Goal: Browse casually: Explore the website without a specific task or goal

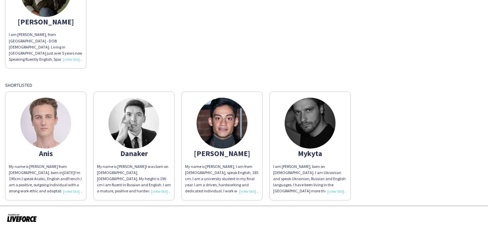
scroll to position [106, 0]
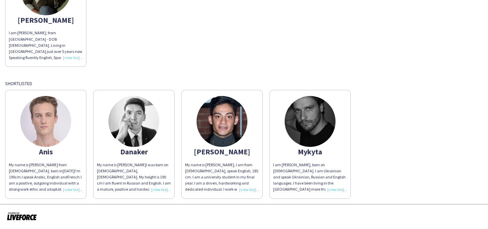
click at [316, 130] on img at bounding box center [310, 121] width 51 height 51
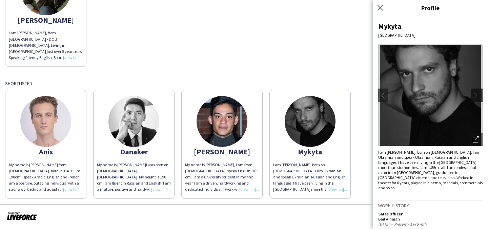
click at [476, 95] on app-icon "chevron-right" at bounding box center [477, 95] width 9 height 6
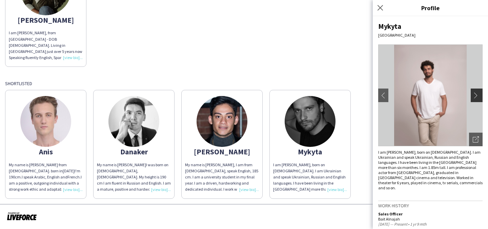
click at [479, 96] on app-icon "chevron-right" at bounding box center [477, 95] width 9 height 6
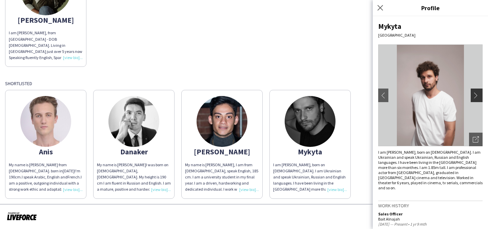
click at [479, 96] on app-icon "chevron-right" at bounding box center [477, 95] width 9 height 6
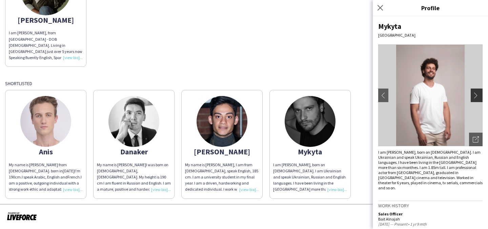
click at [479, 96] on app-icon "chevron-right" at bounding box center [477, 95] width 9 height 6
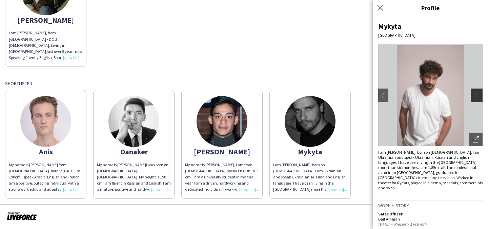
click at [479, 96] on app-icon "chevron-right" at bounding box center [477, 95] width 9 height 6
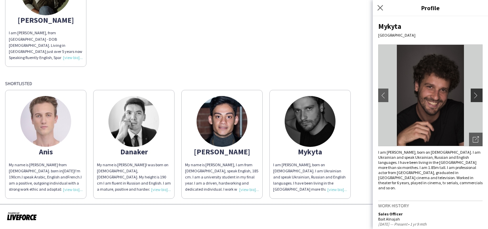
click at [479, 96] on app-icon "chevron-right" at bounding box center [477, 95] width 9 height 6
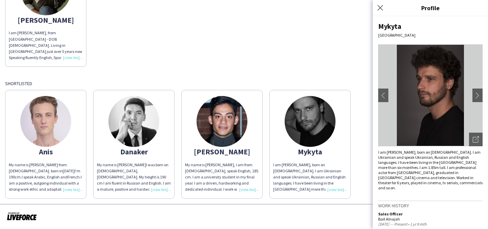
click at [51, 121] on img at bounding box center [45, 121] width 51 height 51
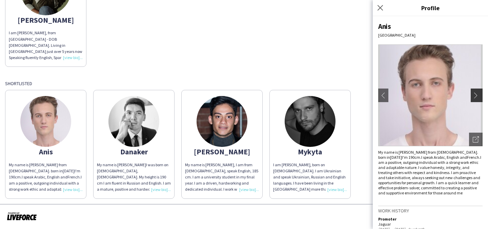
click at [476, 93] on app-icon "chevron-right" at bounding box center [477, 95] width 9 height 6
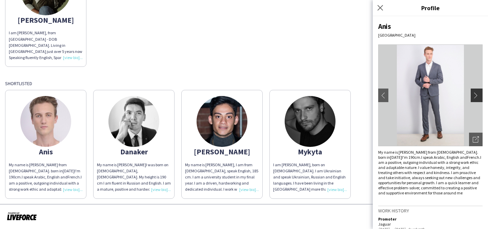
click at [476, 93] on app-icon "chevron-right" at bounding box center [477, 95] width 9 height 6
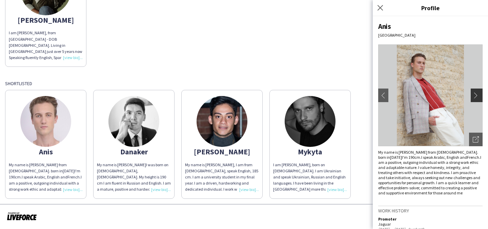
click at [476, 93] on app-icon "chevron-right" at bounding box center [477, 95] width 9 height 6
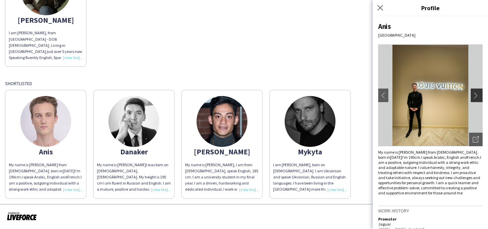
click at [476, 93] on app-icon "chevron-right" at bounding box center [477, 95] width 9 height 6
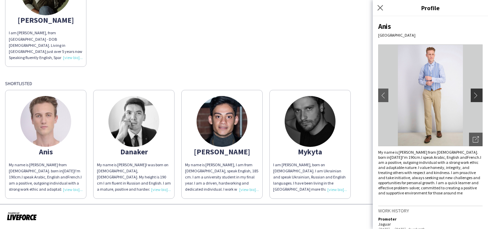
click at [476, 93] on app-icon "chevron-right" at bounding box center [477, 95] width 9 height 6
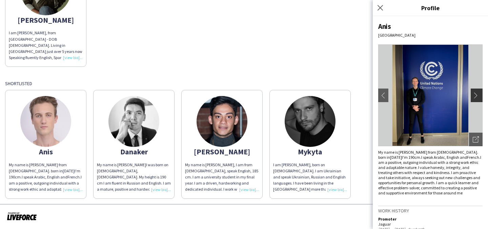
click at [476, 93] on app-icon "chevron-right" at bounding box center [477, 95] width 9 height 6
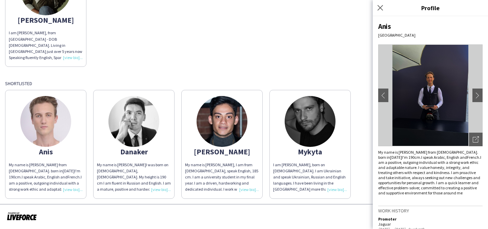
click at [141, 122] on img at bounding box center [133, 121] width 51 height 51
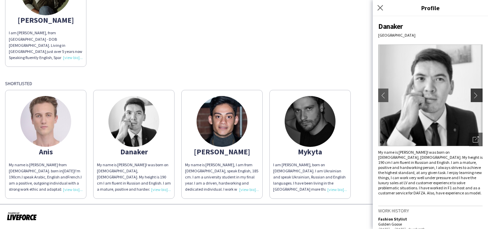
click at [478, 93] on app-icon "chevron-right" at bounding box center [477, 95] width 9 height 6
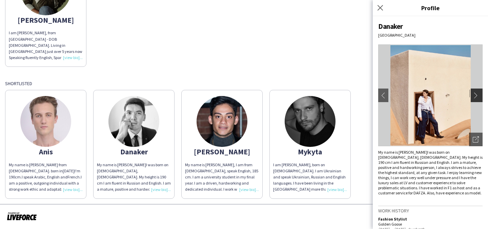
click at [477, 93] on app-icon "chevron-right" at bounding box center [477, 95] width 9 height 6
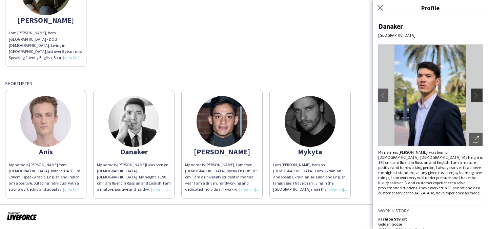
click at [477, 93] on app-icon "chevron-right" at bounding box center [477, 95] width 9 height 6
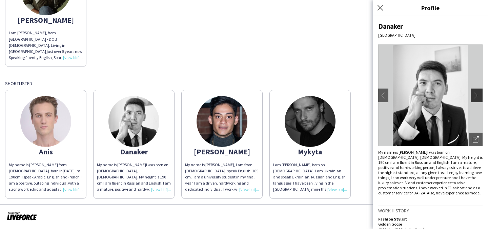
click at [477, 93] on app-icon "chevron-right" at bounding box center [477, 95] width 9 height 6
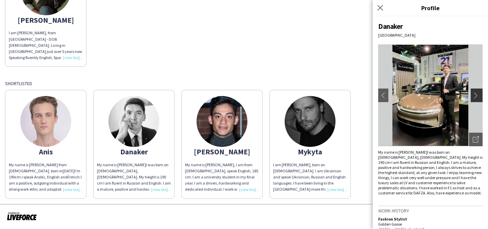
click at [477, 93] on app-icon "chevron-right" at bounding box center [477, 95] width 9 height 6
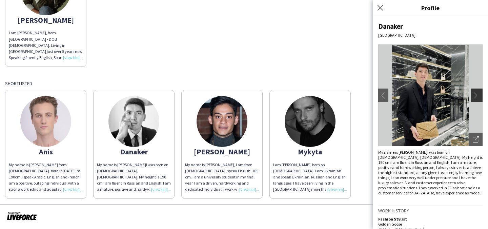
click at [477, 93] on app-icon "chevron-right" at bounding box center [477, 95] width 9 height 6
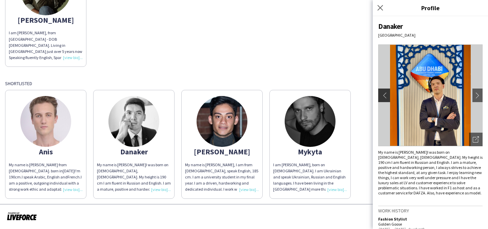
click at [382, 97] on app-icon "chevron-left" at bounding box center [383, 95] width 9 height 6
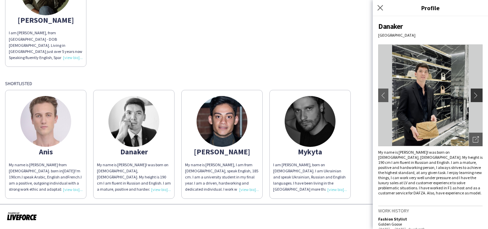
click at [476, 97] on app-icon "chevron-right" at bounding box center [477, 95] width 9 height 6
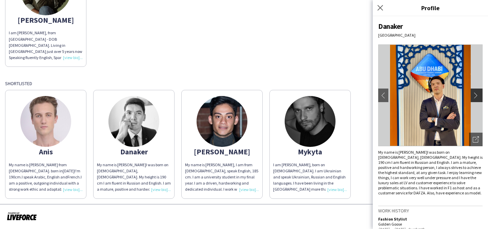
click at [476, 97] on app-icon "chevron-right" at bounding box center [477, 95] width 9 height 6
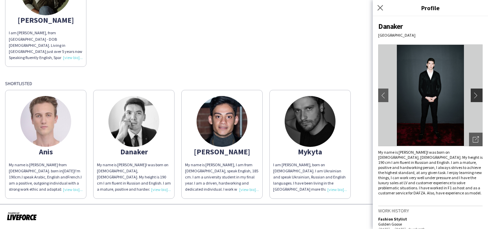
click at [476, 97] on app-icon "chevron-right" at bounding box center [477, 95] width 9 height 6
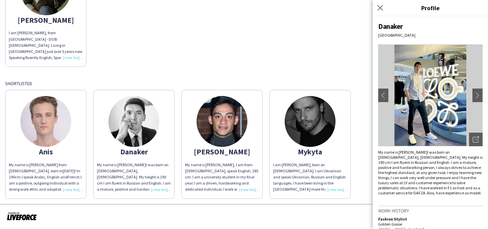
click at [217, 129] on img at bounding box center [222, 121] width 51 height 51
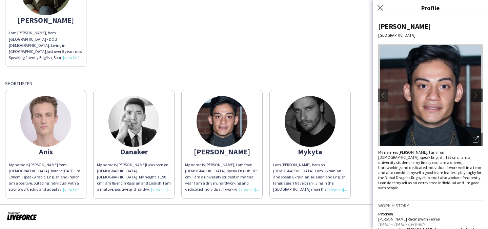
click at [474, 94] on app-icon "chevron-right" at bounding box center [477, 95] width 9 height 6
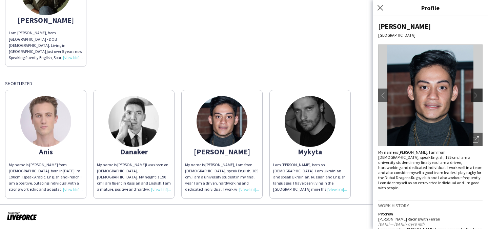
click at [474, 95] on app-icon "chevron-right" at bounding box center [477, 95] width 9 height 6
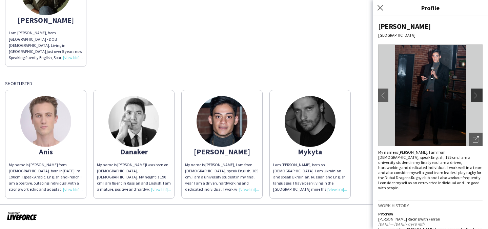
click at [474, 95] on app-icon "chevron-right" at bounding box center [477, 95] width 9 height 6
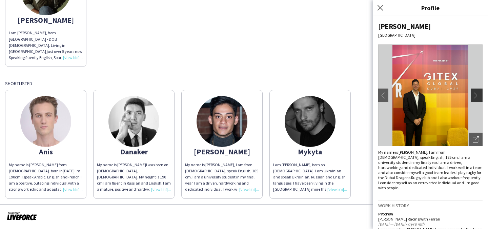
click at [474, 95] on app-icon "chevron-right" at bounding box center [477, 95] width 9 height 6
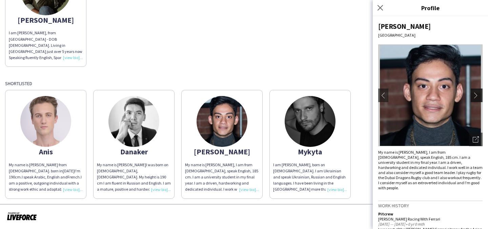
click at [474, 95] on app-icon "chevron-right" at bounding box center [477, 95] width 9 height 6
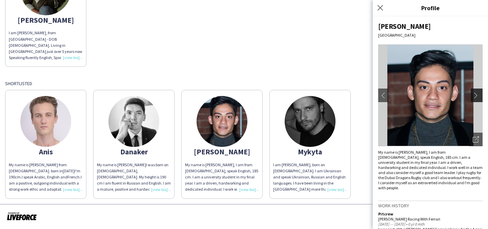
click at [474, 95] on app-icon "chevron-right" at bounding box center [477, 95] width 9 height 6
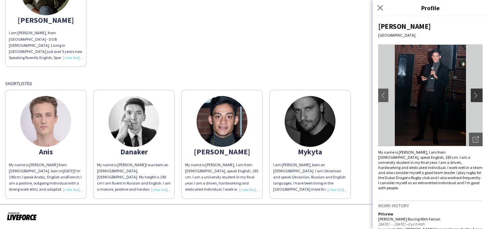
click at [474, 95] on app-icon "chevron-right" at bounding box center [477, 95] width 9 height 6
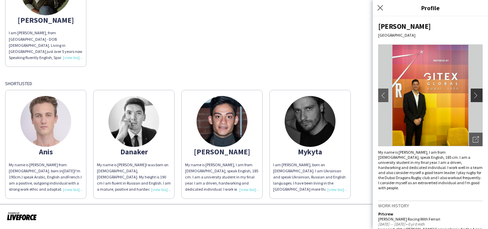
click at [474, 95] on app-icon "chevron-right" at bounding box center [477, 95] width 9 height 6
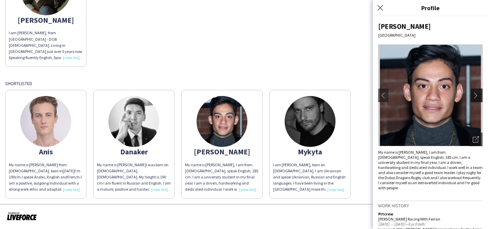
click at [474, 95] on app-icon "chevron-right" at bounding box center [477, 95] width 9 height 6
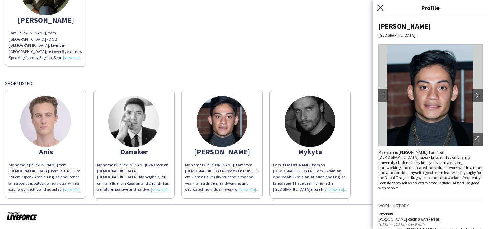
click at [378, 9] on icon "Close pop-in" at bounding box center [380, 7] width 6 height 6
